Goal: Information Seeking & Learning: Learn about a topic

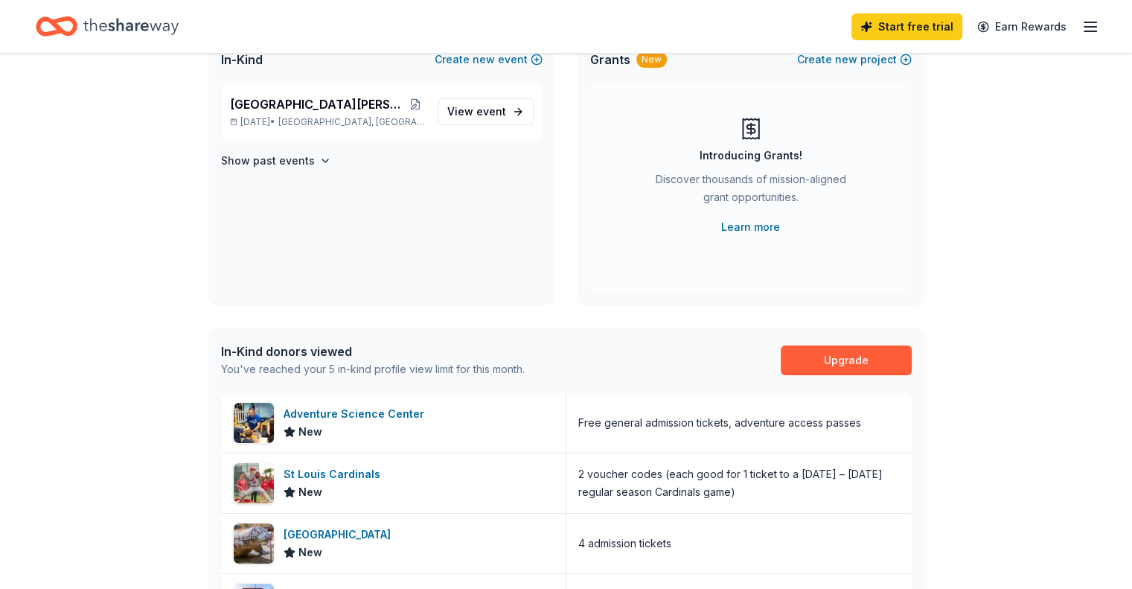
scroll to position [51, 0]
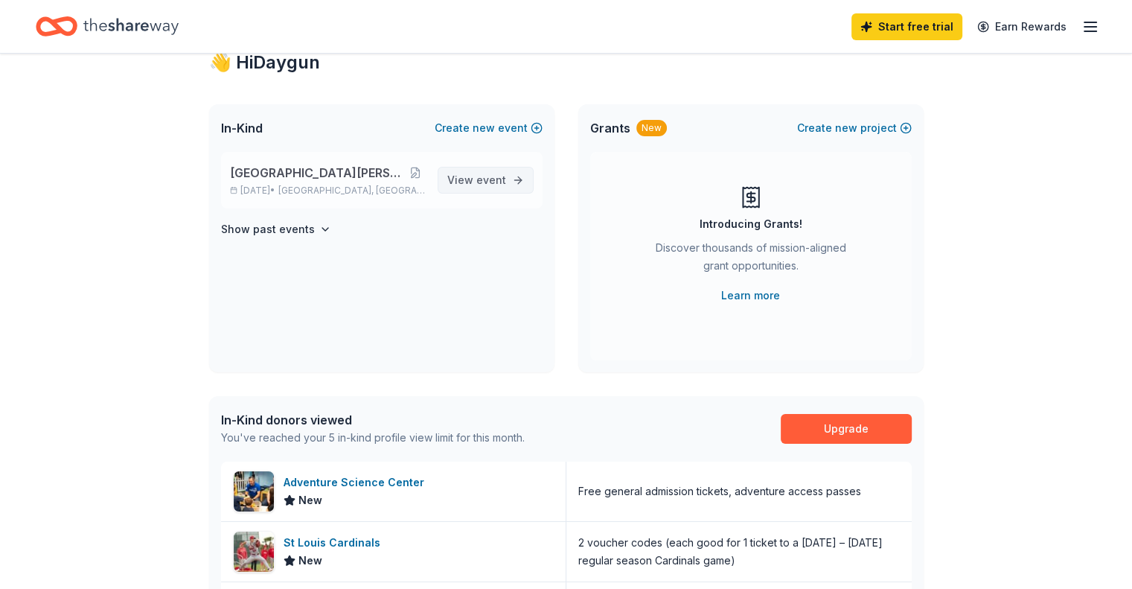
click at [502, 181] on span "event" at bounding box center [491, 179] width 30 height 13
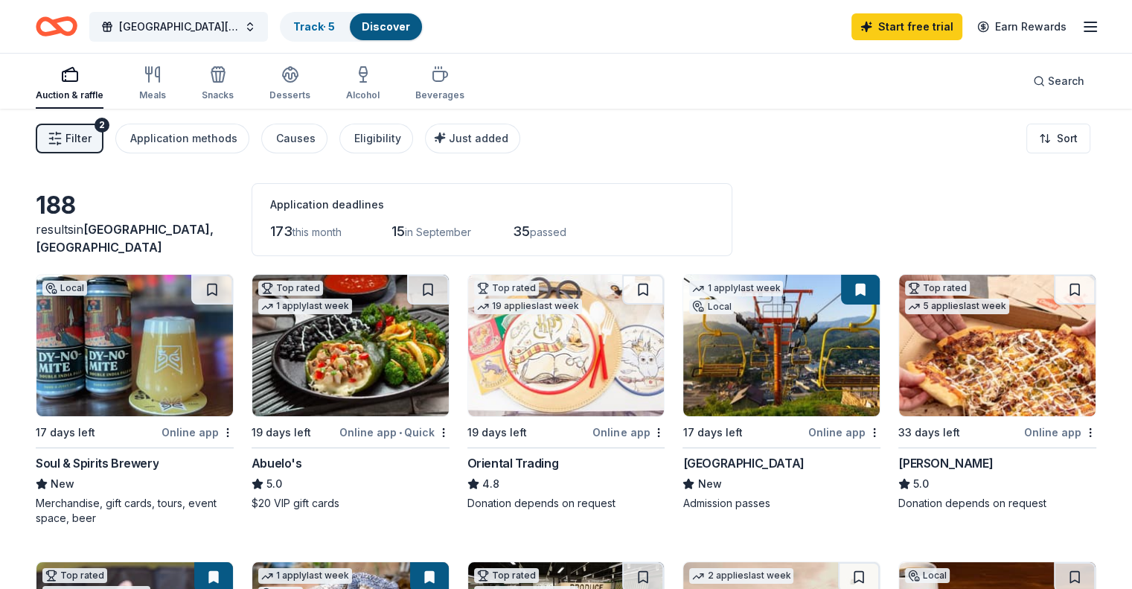
click at [725, 286] on div "1 apply last week" at bounding box center [736, 289] width 94 height 16
click at [92, 136] on span "Filter" at bounding box center [78, 138] width 26 height 18
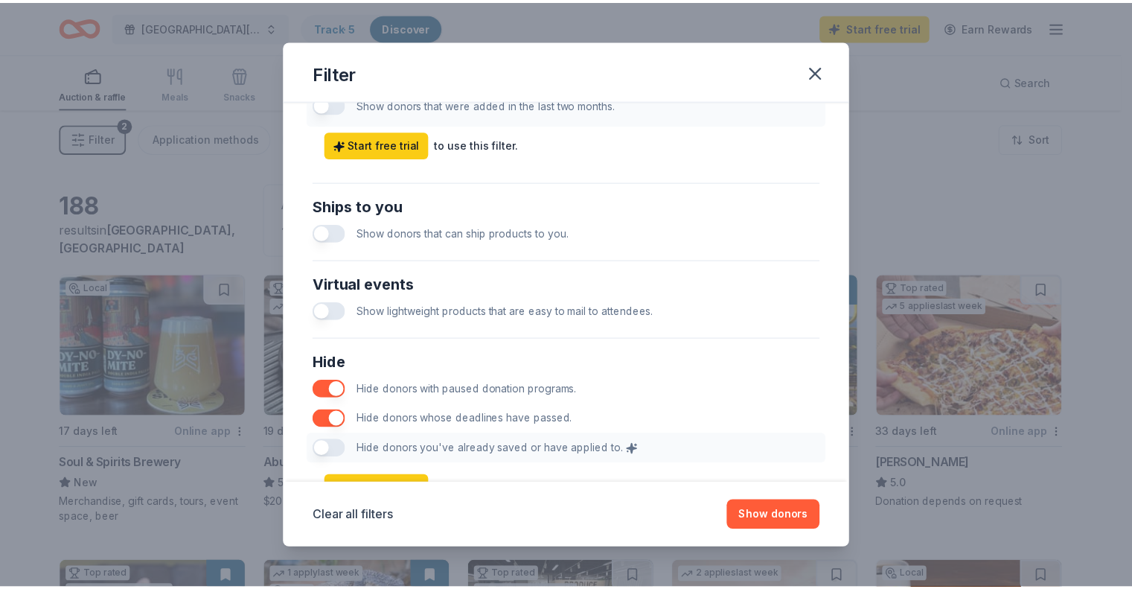
scroll to position [697, 0]
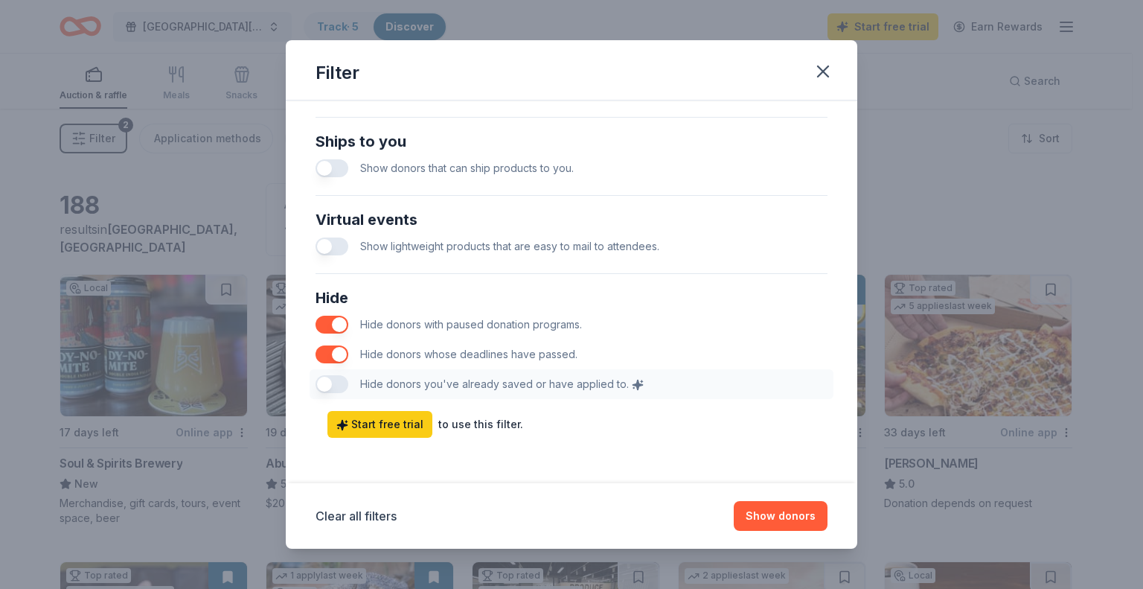
click at [331, 385] on div "Hide Hide donors with paused donation programs. Hide donors whose deadlines hav…" at bounding box center [572, 342] width 524 height 125
click at [330, 385] on div "Hide Hide donors with paused donation programs. Hide donors whose deadlines hav…" at bounding box center [572, 342] width 524 height 125
click at [816, 69] on icon "button" at bounding box center [823, 71] width 21 height 21
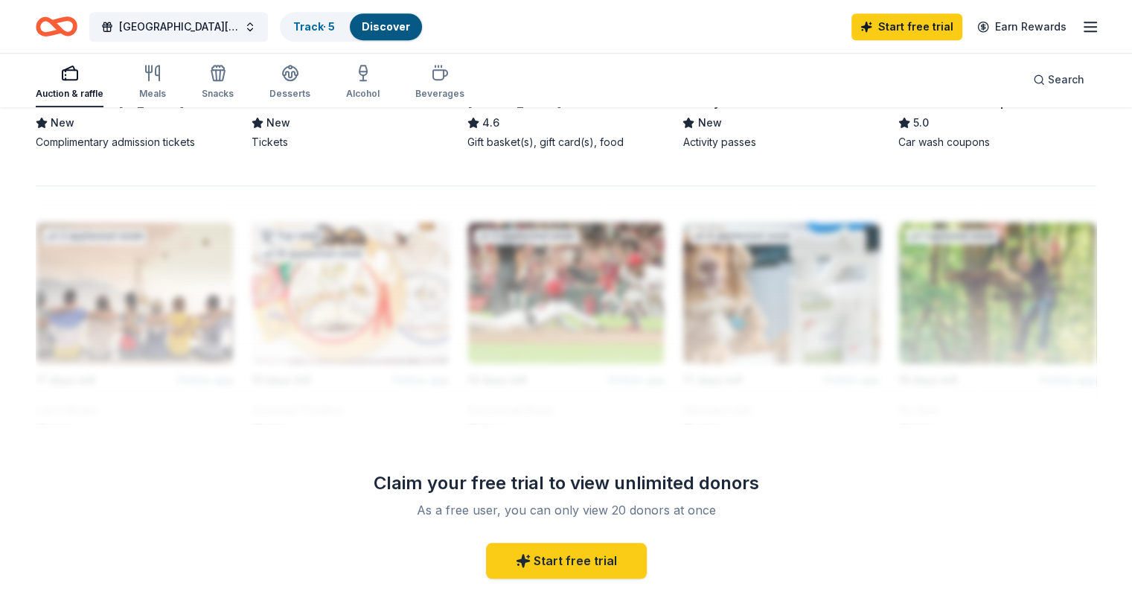
scroll to position [1232, 0]
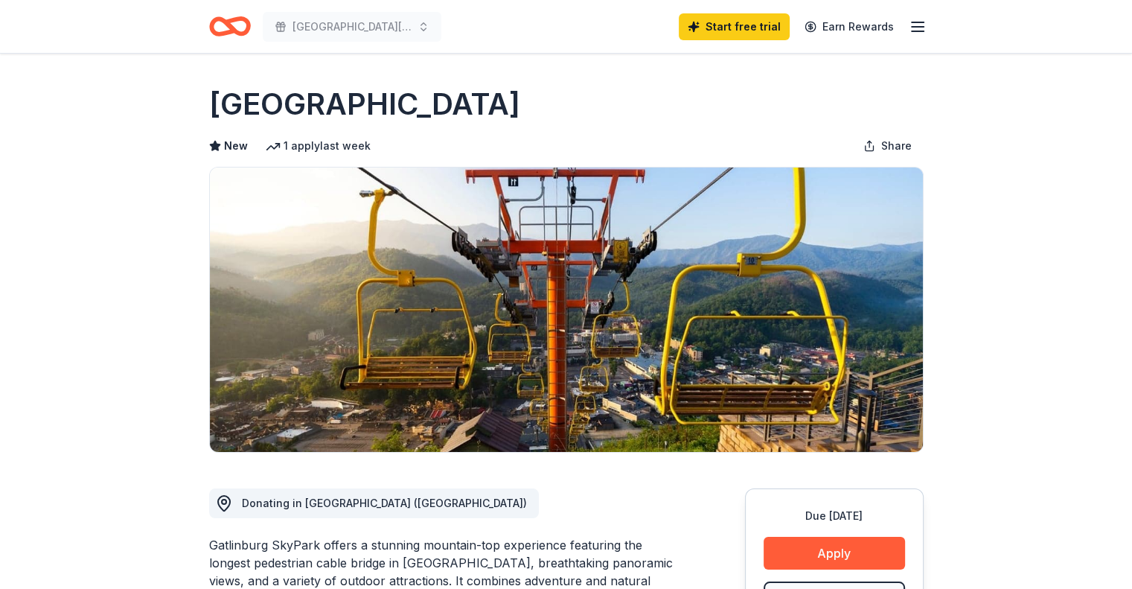
click at [276, 145] on icon at bounding box center [273, 146] width 15 height 15
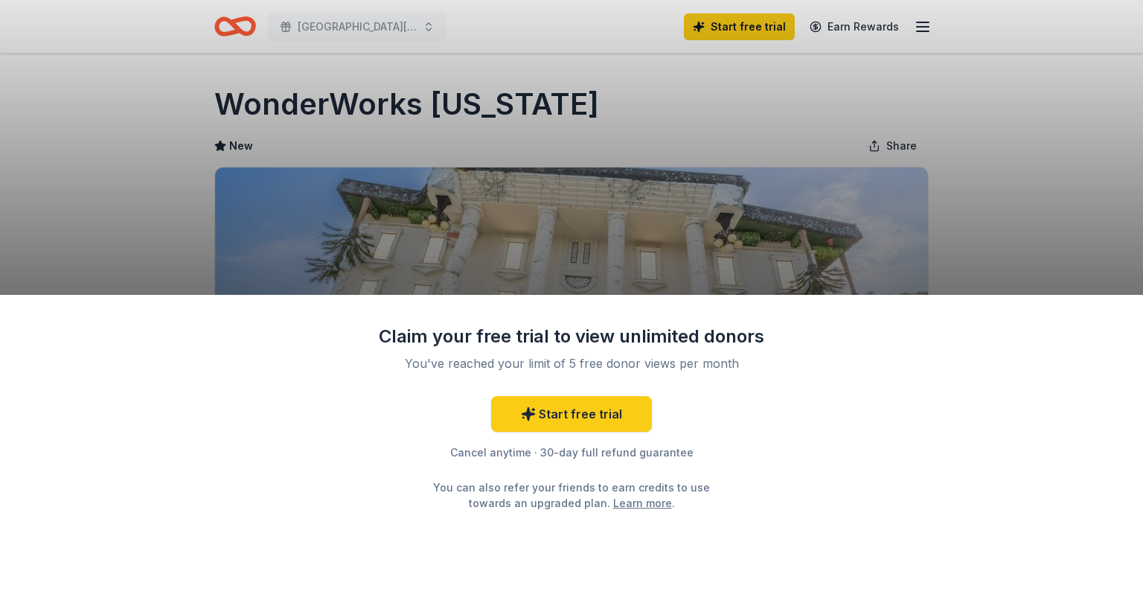
click at [1062, 220] on div "Claim your free trial to view unlimited donors You've reached your limit of 5 f…" at bounding box center [571, 294] width 1143 height 589
click at [1034, 188] on div "Claim your free trial to view unlimited donors You've reached your limit of 5 f…" at bounding box center [571, 294] width 1143 height 589
